Goal: Navigation & Orientation: Find specific page/section

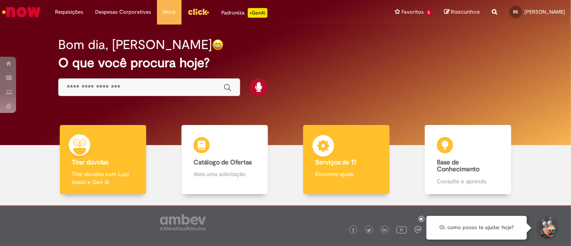
click at [334, 163] on b "Serviços de TI" at bounding box center [335, 162] width 41 height 8
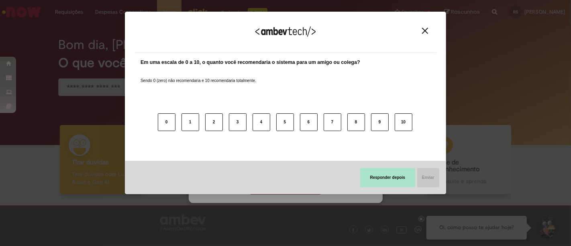
click at [401, 181] on button "Responder depois" at bounding box center [387, 177] width 55 height 19
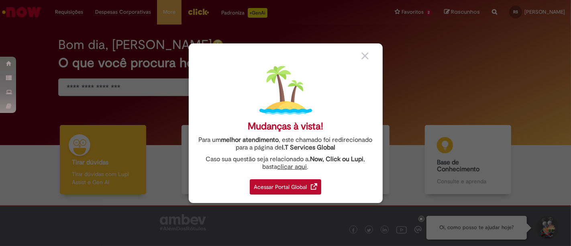
click at [291, 184] on div "Acessar Portal Global" at bounding box center [285, 186] width 71 height 15
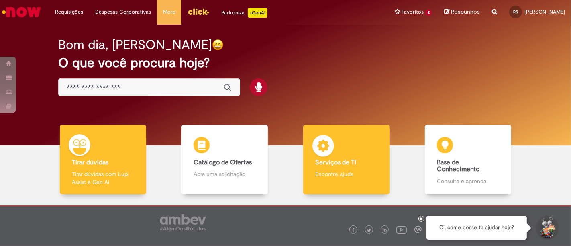
click at [331, 163] on b "Serviços de TI" at bounding box center [335, 162] width 41 height 8
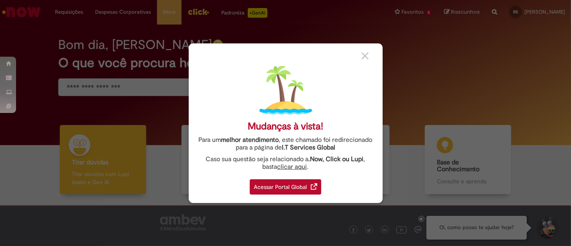
click at [286, 183] on div "Acessar Portal Global" at bounding box center [285, 186] width 71 height 15
